Goal: Information Seeking & Learning: Learn about a topic

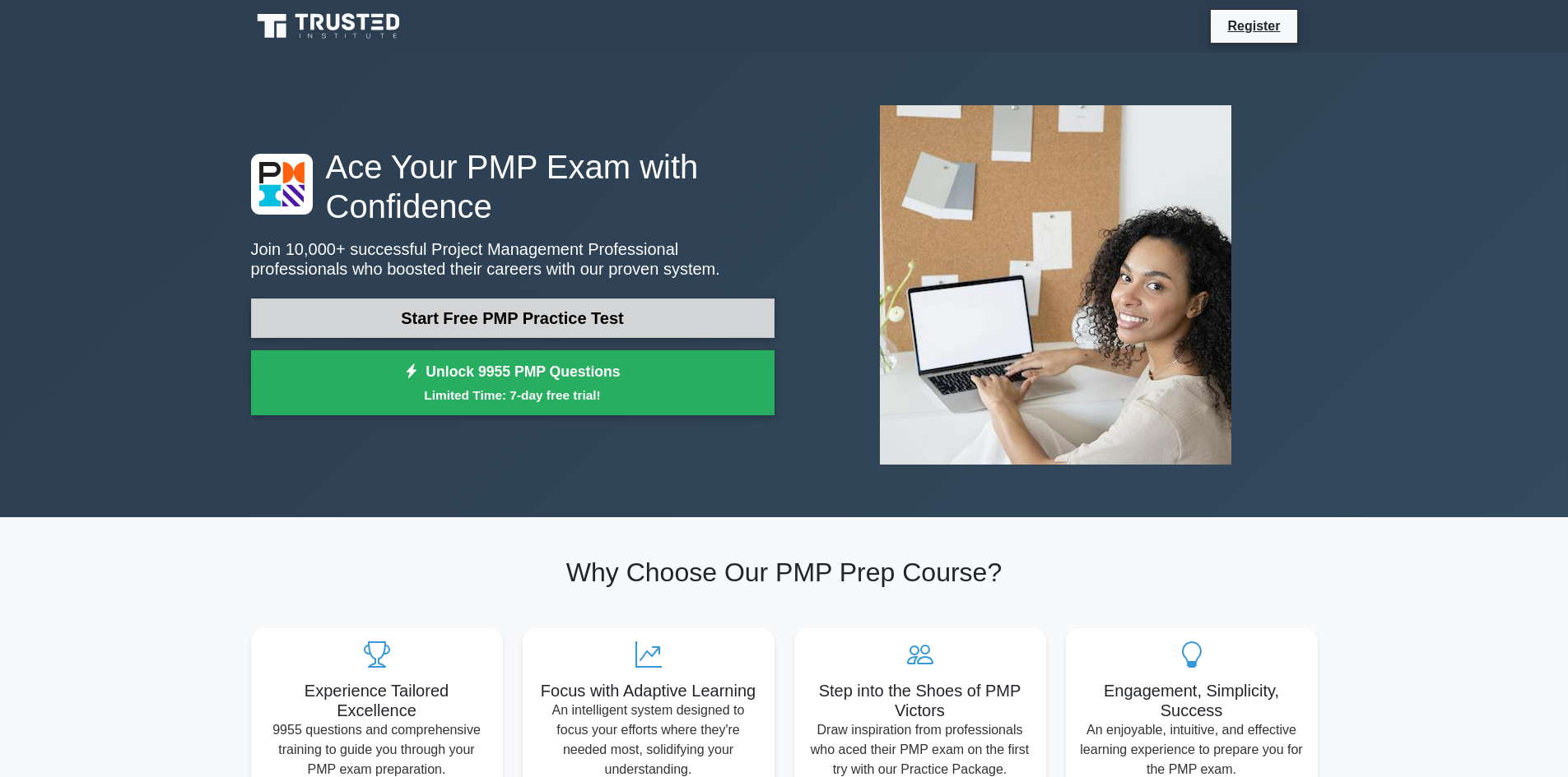
click at [565, 312] on link "Start Free PMP Practice Test" at bounding box center [513, 318] width 524 height 39
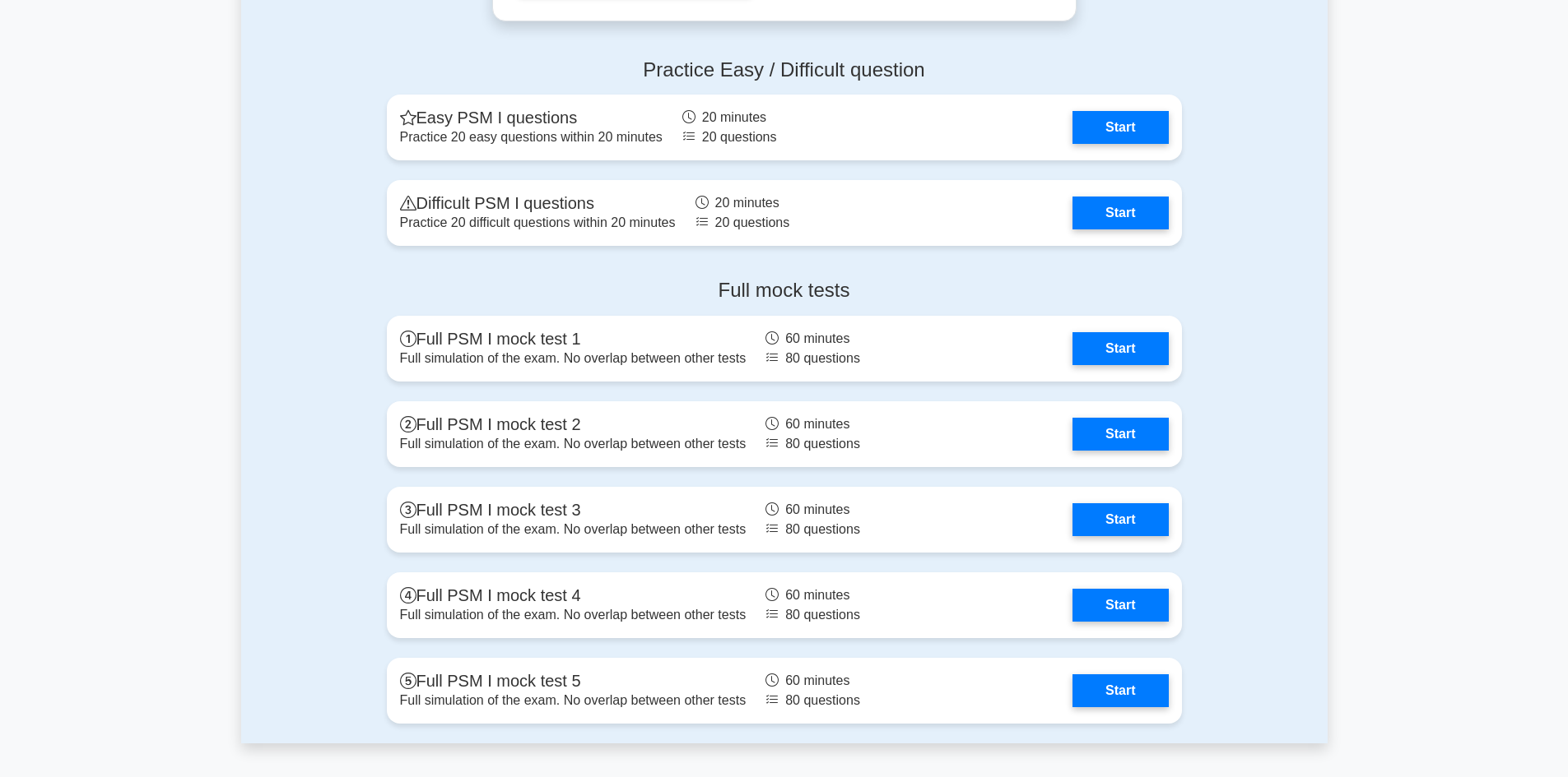
scroll to position [3702, 0]
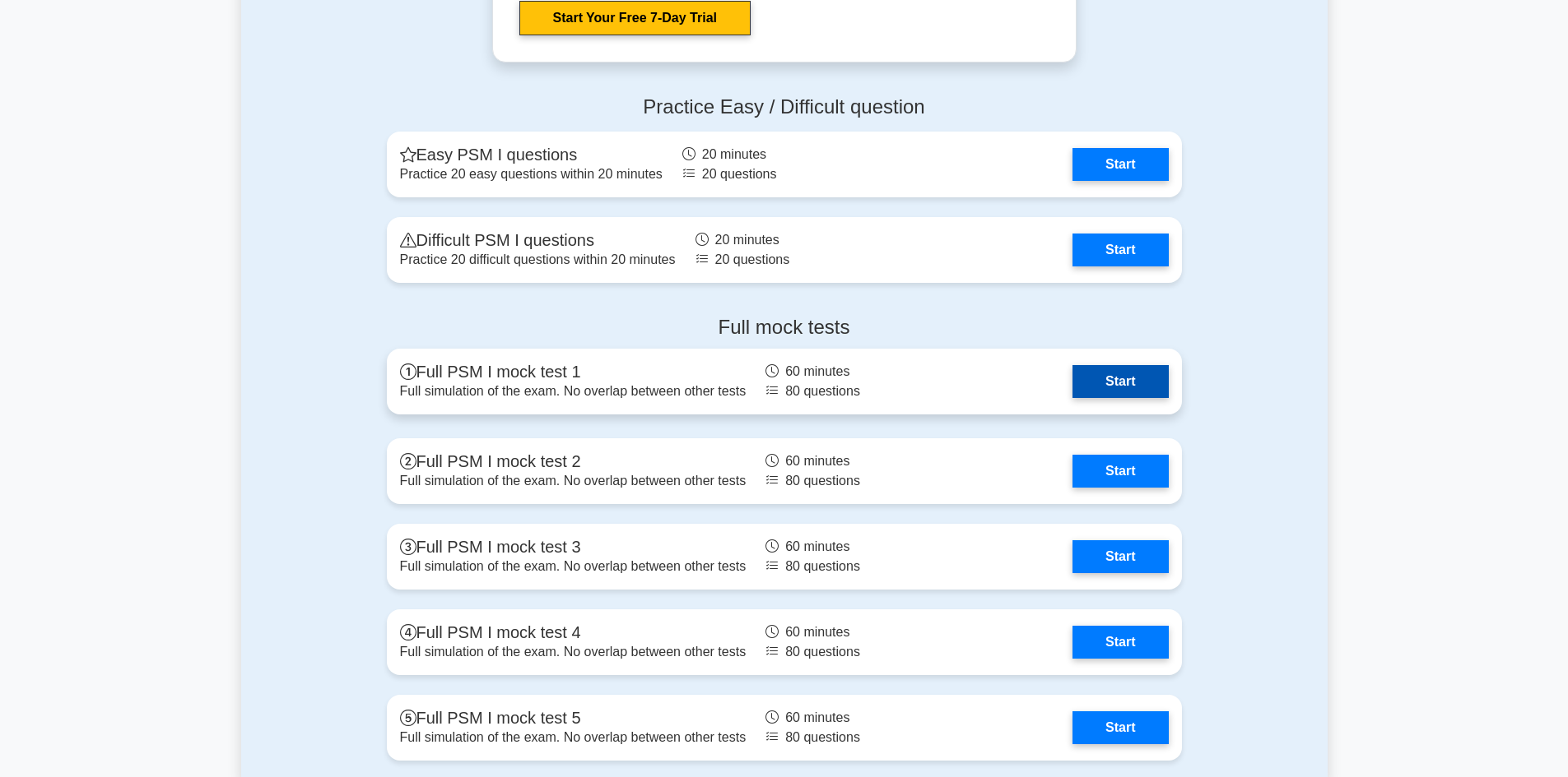
click at [1078, 371] on link "Start" at bounding box center [1120, 381] width 96 height 33
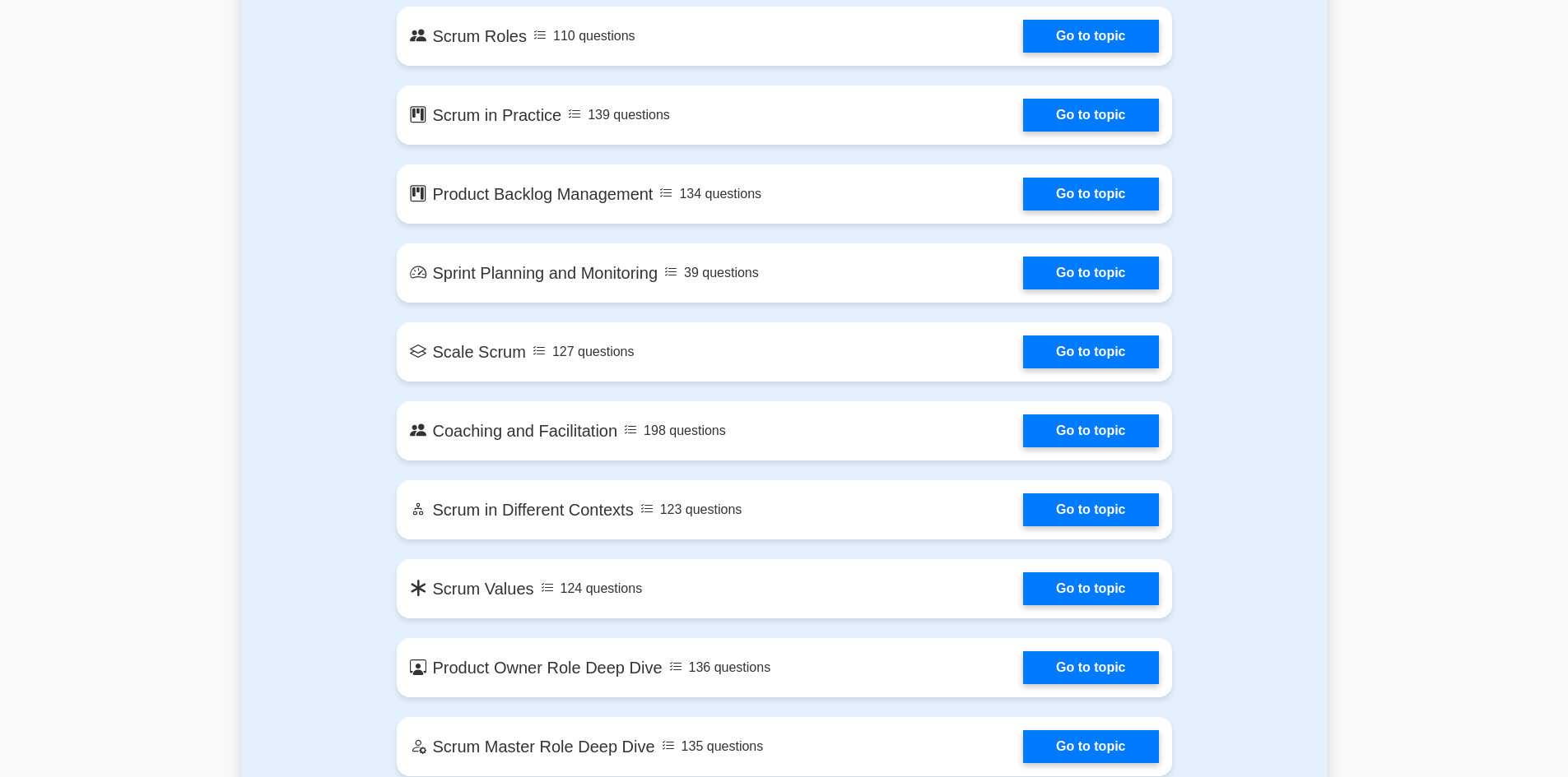
scroll to position [1234, 0]
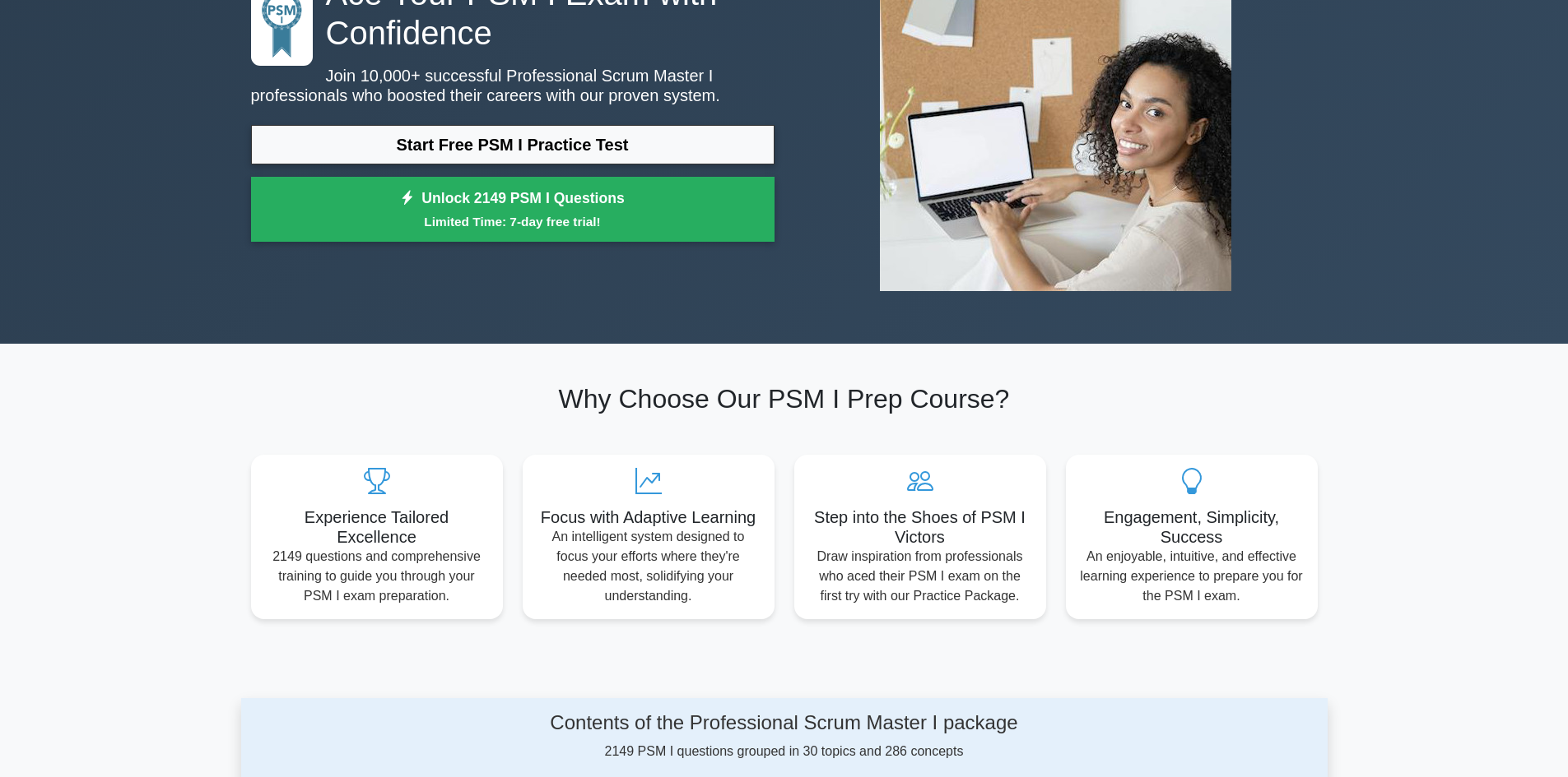
scroll to position [0, 0]
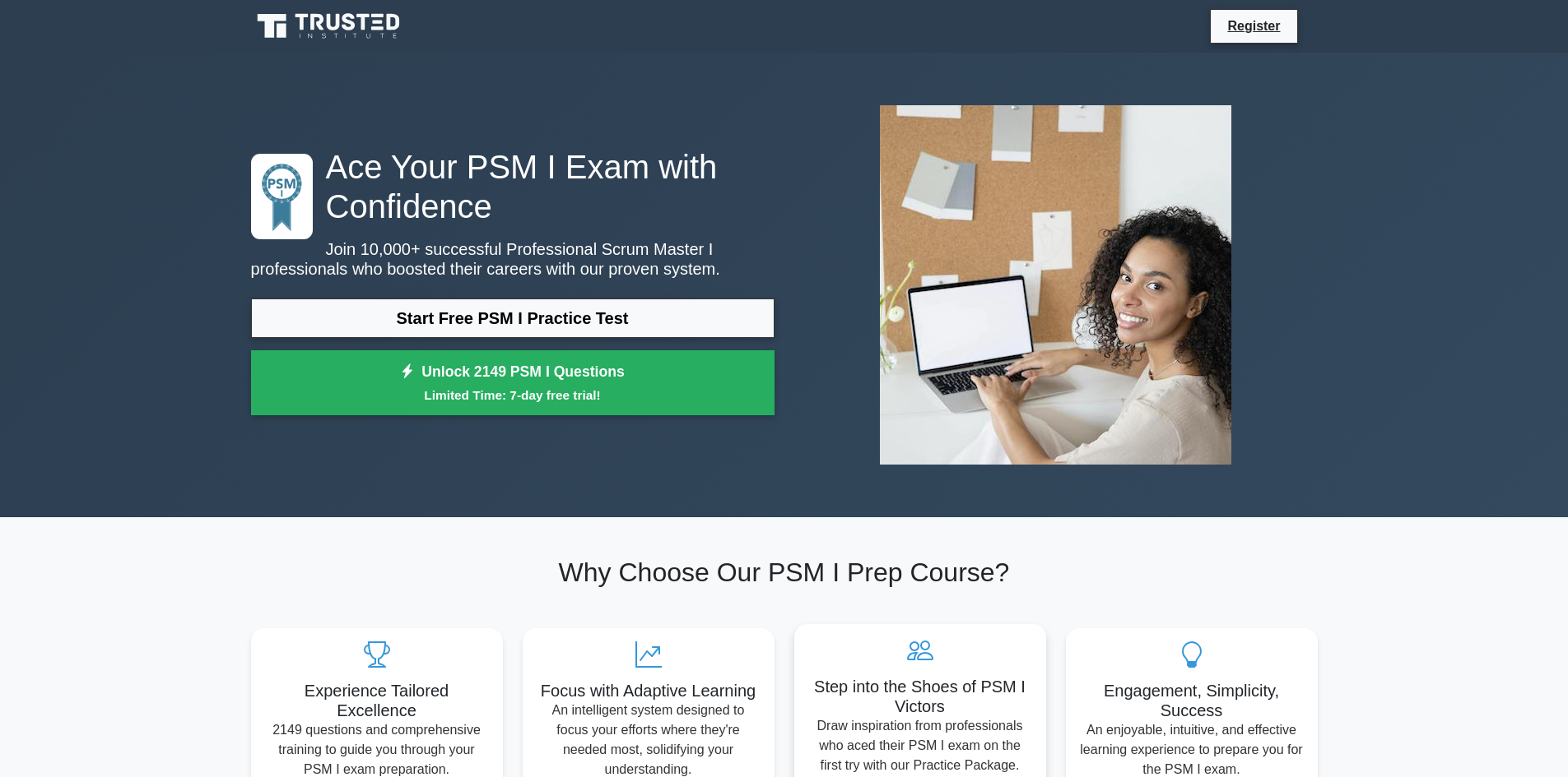
click at [858, 629] on div "Experience Tailored Excellence 2149 questions and comprehensive training to gui…" at bounding box center [784, 701] width 1086 height 184
